Goal: Task Accomplishment & Management: Manage account settings

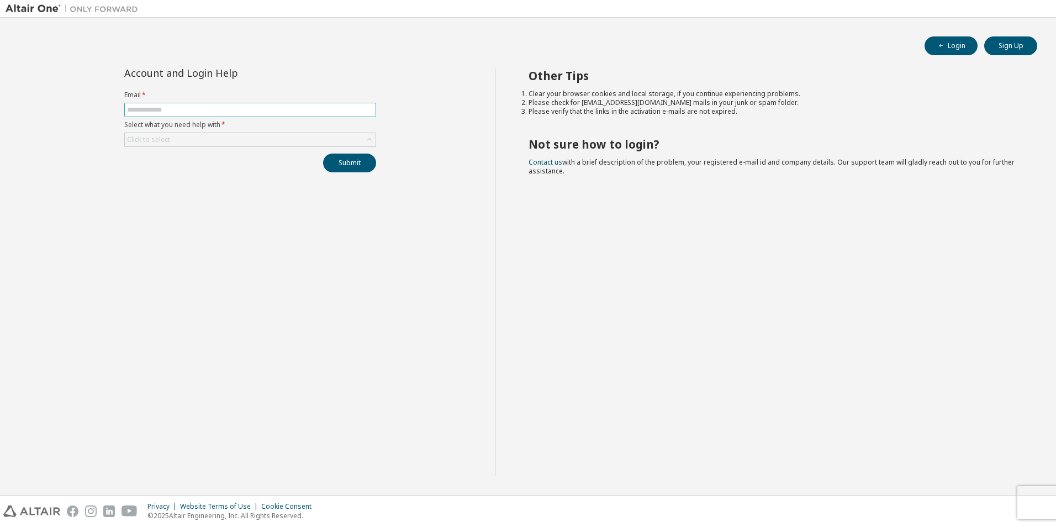
click at [260, 113] on input "text" at bounding box center [250, 109] width 246 height 9
click at [136, 163] on div "Submit" at bounding box center [250, 163] width 252 height 19
click at [151, 145] on div "Click to select" at bounding box center [148, 140] width 46 height 12
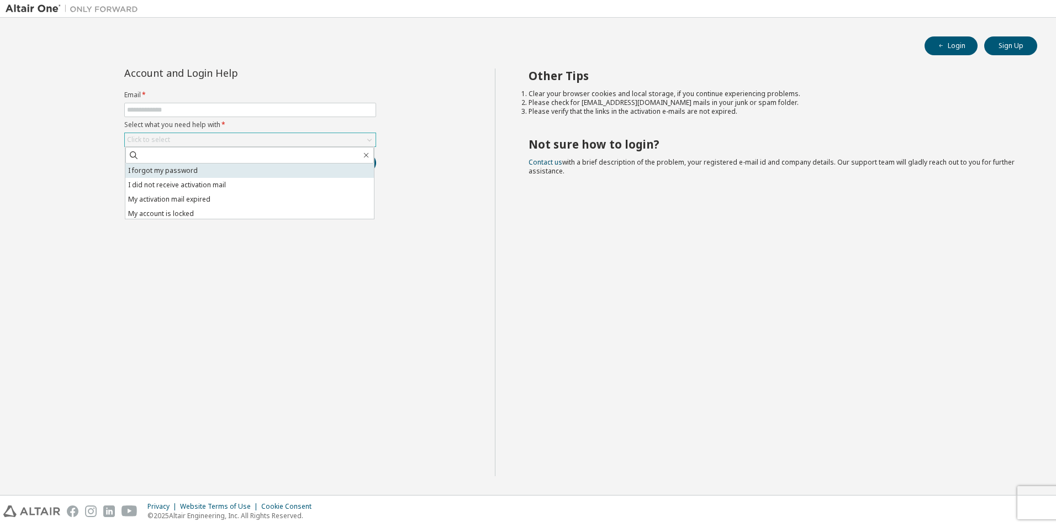
click at [219, 174] on li "I forgot my password" at bounding box center [249, 170] width 248 height 14
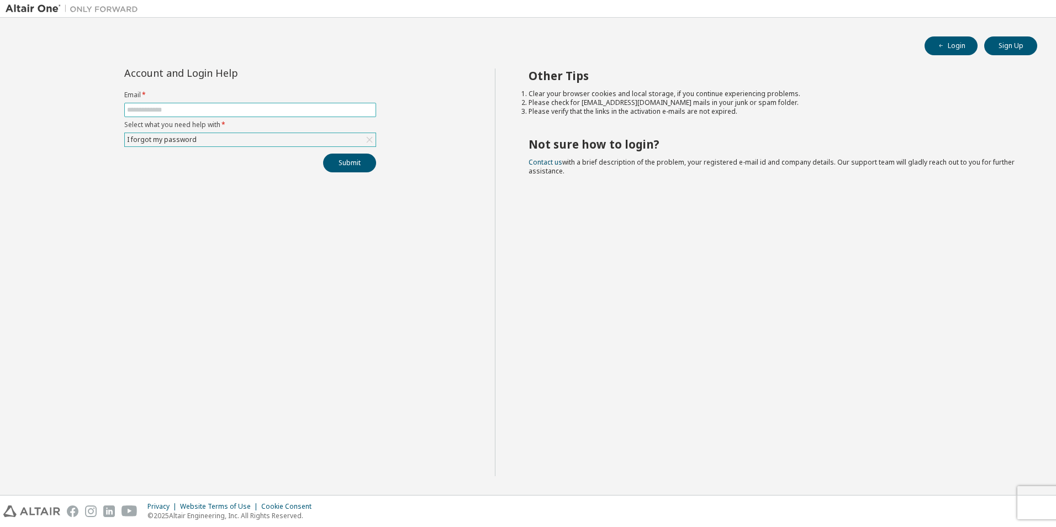
click at [226, 105] on span at bounding box center [250, 110] width 252 height 14
click at [226, 109] on input "text" at bounding box center [250, 109] width 246 height 9
click at [162, 110] on input "**********" at bounding box center [250, 109] width 246 height 9
drag, startPoint x: 164, startPoint y: 110, endPoint x: 98, endPoint y: 109, distance: 66.3
click at [98, 109] on div "**********" at bounding box center [250, 272] width 489 height 408
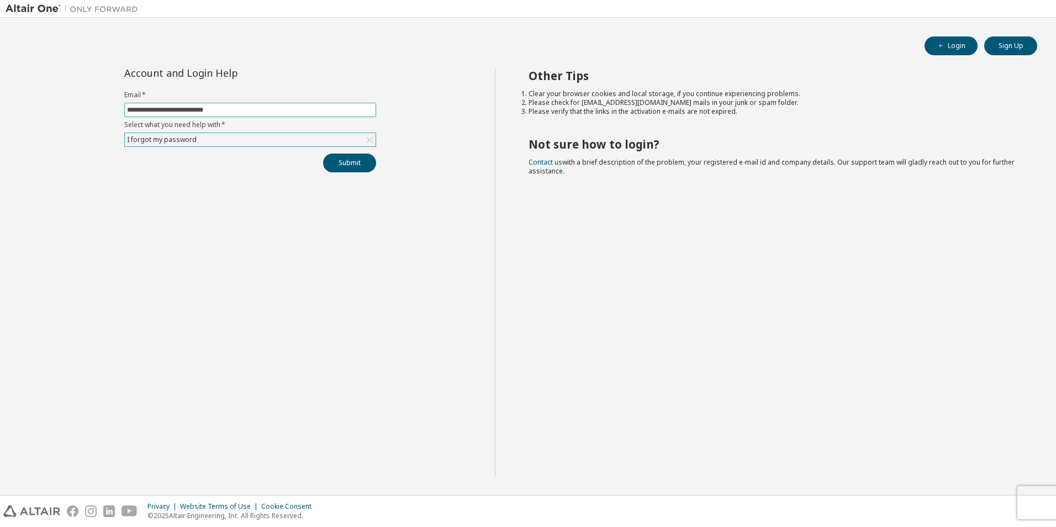
type input "**********"
click at [323, 154] on button "Submit" at bounding box center [349, 163] width 53 height 19
click at [364, 170] on button "Submit" at bounding box center [349, 163] width 53 height 19
click at [371, 160] on button "Submit" at bounding box center [349, 163] width 53 height 19
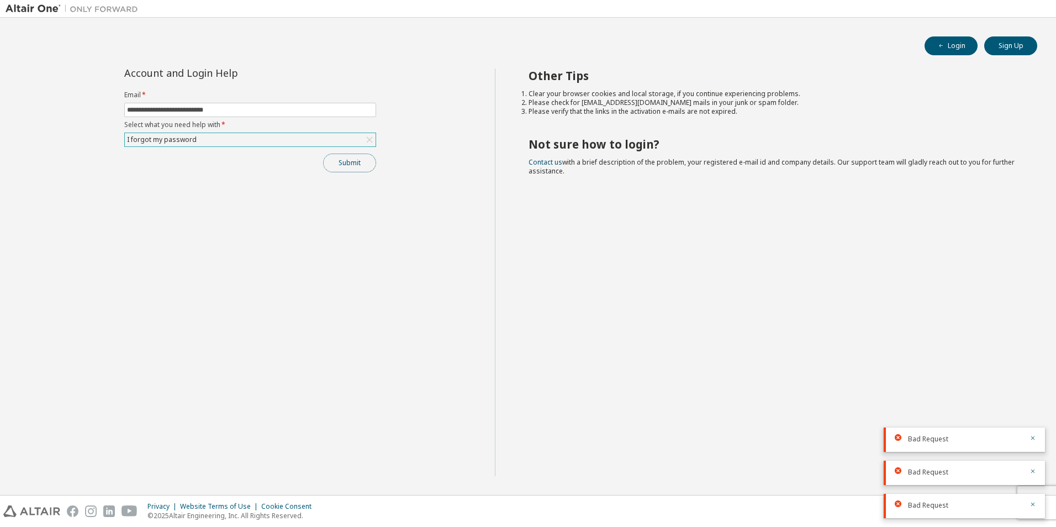
click at [371, 160] on button "Submit" at bounding box center [349, 163] width 53 height 19
click at [1002, 41] on button "Sign Up" at bounding box center [1010, 45] width 53 height 19
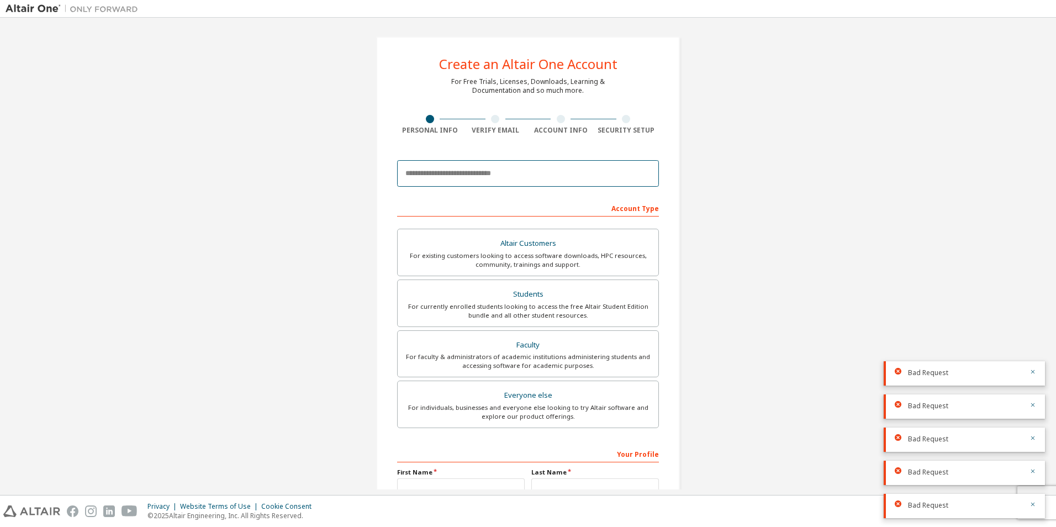
click at [594, 174] on input "email" at bounding box center [528, 173] width 262 height 27
click at [583, 157] on div at bounding box center [528, 174] width 262 height 38
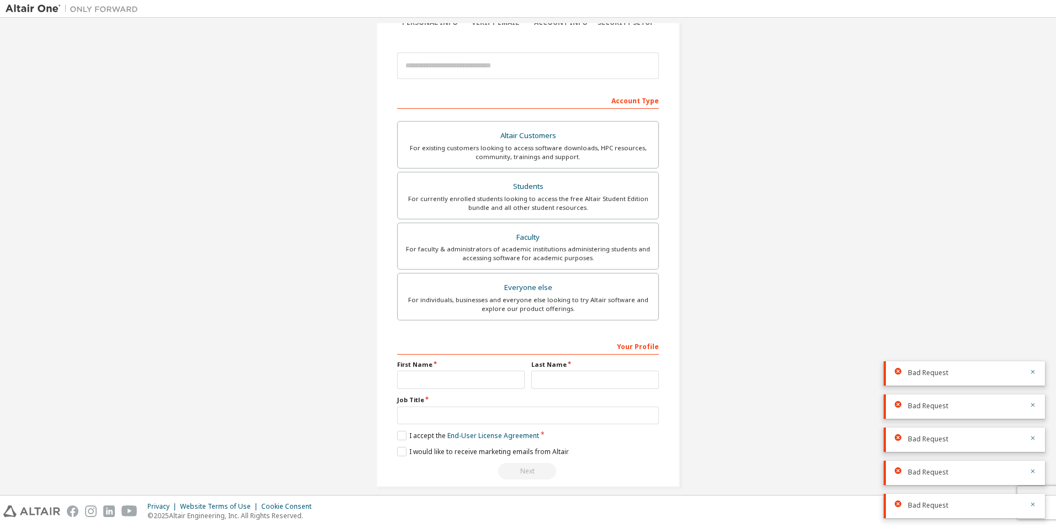
scroll to position [110, 0]
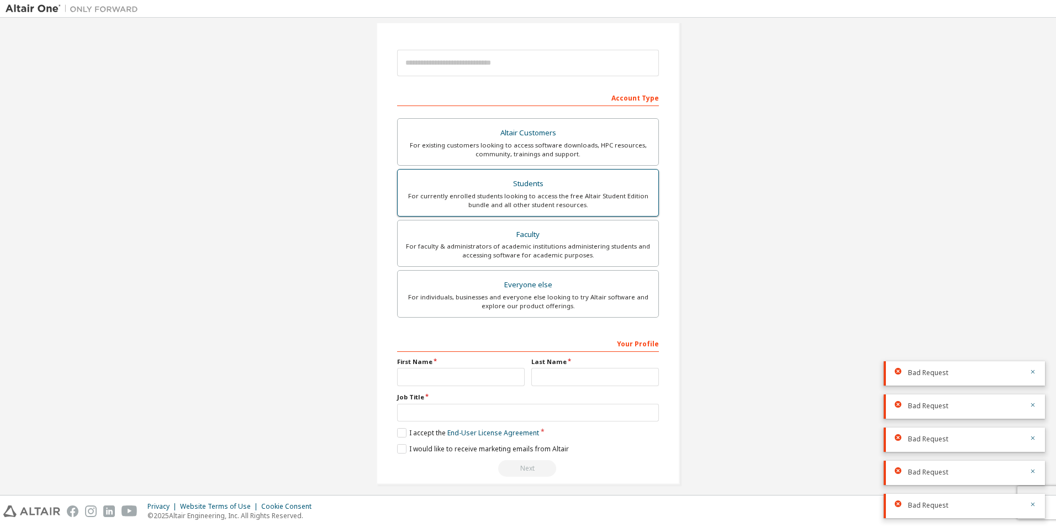
click at [598, 174] on label "Students For currently enrolled students looking to access the free Altair Stud…" at bounding box center [528, 192] width 262 height 47
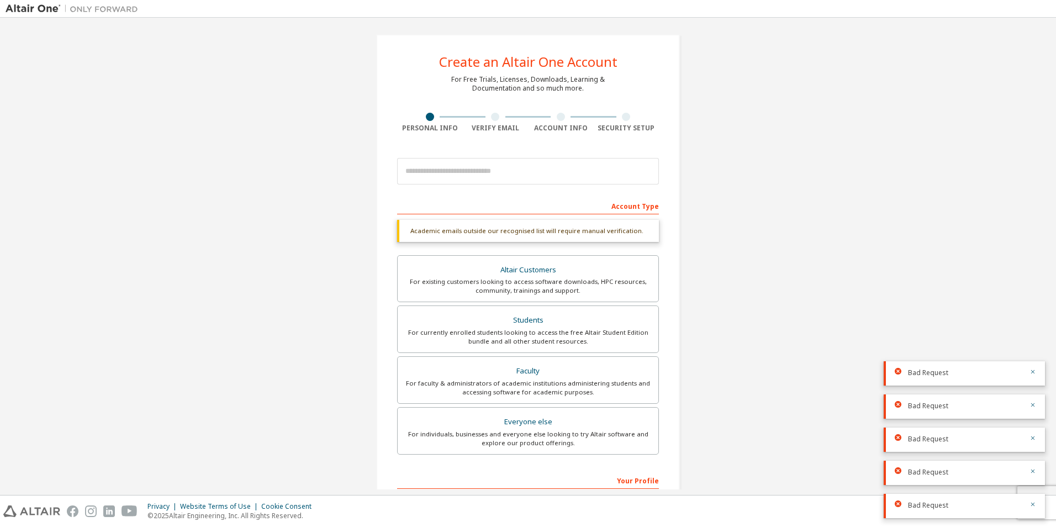
scroll to position [0, 0]
click at [702, 102] on div "Create an Altair One Account For Free Trials, Licenses, Downloads, Learning & D…" at bounding box center [528, 329] width 1045 height 613
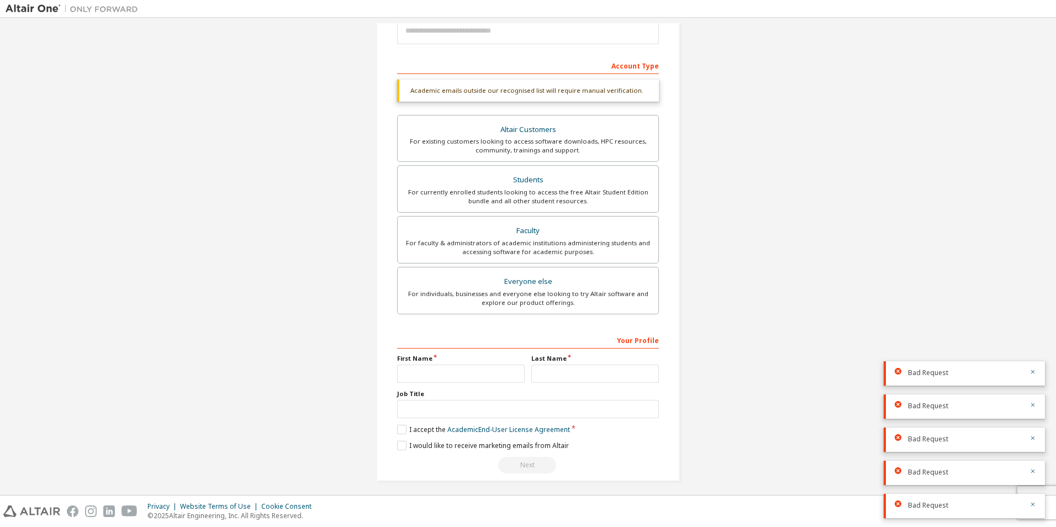
scroll to position [147, 0]
